Goal: Find specific page/section: Find specific page/section

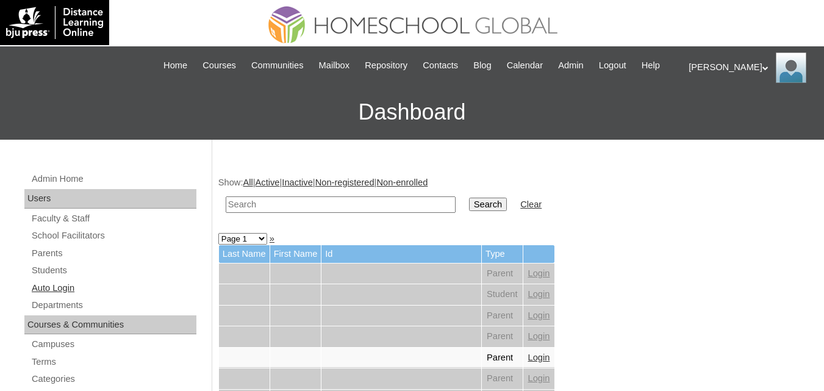
click at [74, 296] on link "Auto Login" at bounding box center [113, 287] width 166 height 15
click at [319, 213] on input "text" at bounding box center [341, 204] width 230 height 16
paste input "[PERSON_NAME][DEMOGRAPHIC_DATA]"
type input "[PERSON_NAME]"
click at [322, 210] on td at bounding box center [340, 204] width 242 height 29
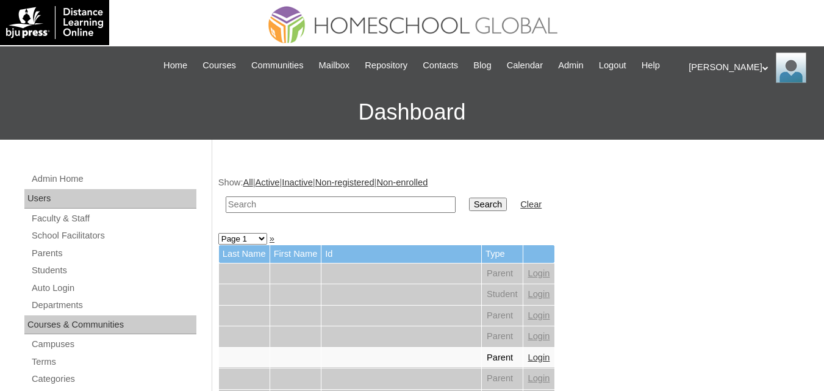
click at [306, 213] on input "text" at bounding box center [341, 204] width 230 height 16
type input "[PERSON_NAME]"
click at [469, 198] on input "Search" at bounding box center [488, 204] width 38 height 13
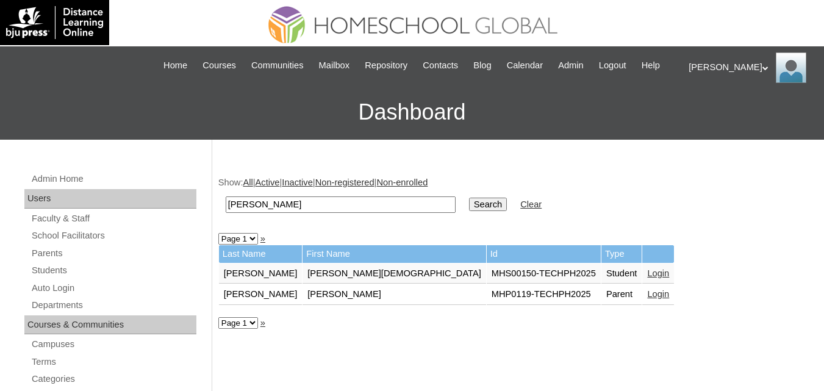
click at [647, 299] on link "Login" at bounding box center [658, 294] width 22 height 10
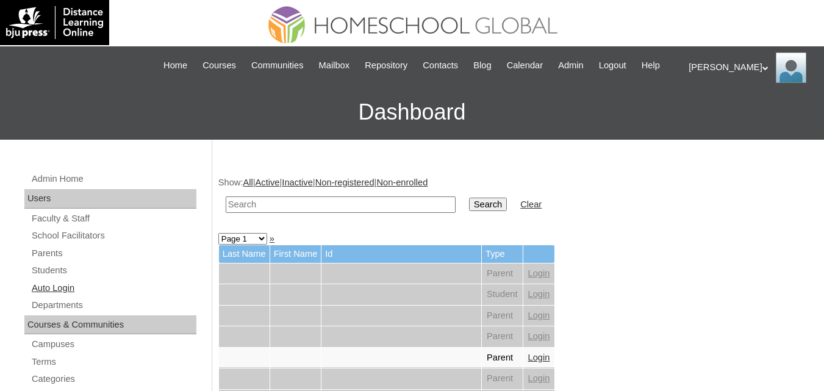
click at [69, 296] on link "Auto Login" at bounding box center [113, 287] width 166 height 15
click at [294, 213] on input "text" at bounding box center [341, 204] width 230 height 16
paste input "Draeg'n Gavrel"
type input "Draeg'n Gavrel"
click at [463, 219] on td "Search" at bounding box center [488, 204] width 50 height 29
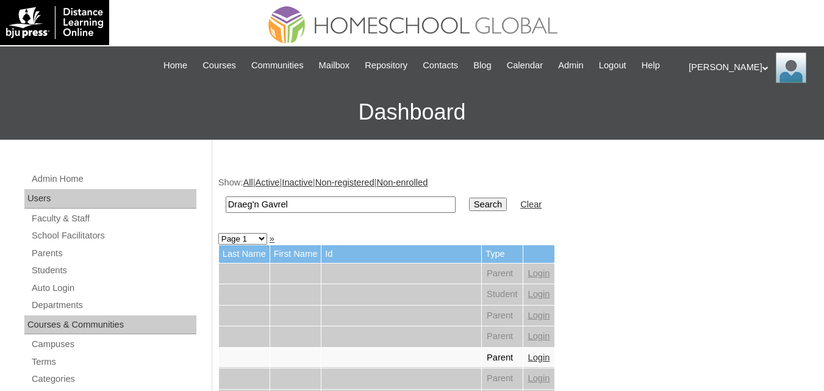
click at [469, 211] on input "Search" at bounding box center [488, 204] width 38 height 13
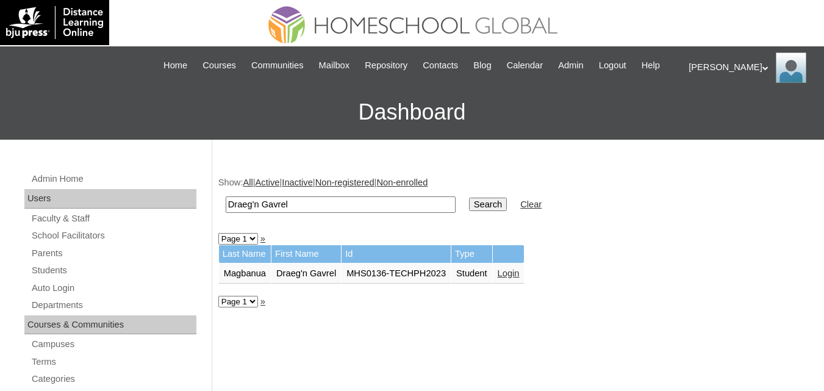
click at [518, 278] on link "Login" at bounding box center [508, 273] width 22 height 10
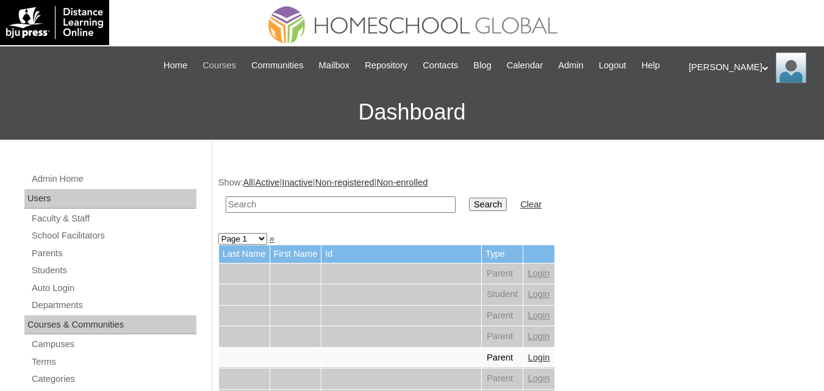
click at [234, 66] on span "Courses" at bounding box center [219, 66] width 34 height 14
